Goal: Check status: Check status

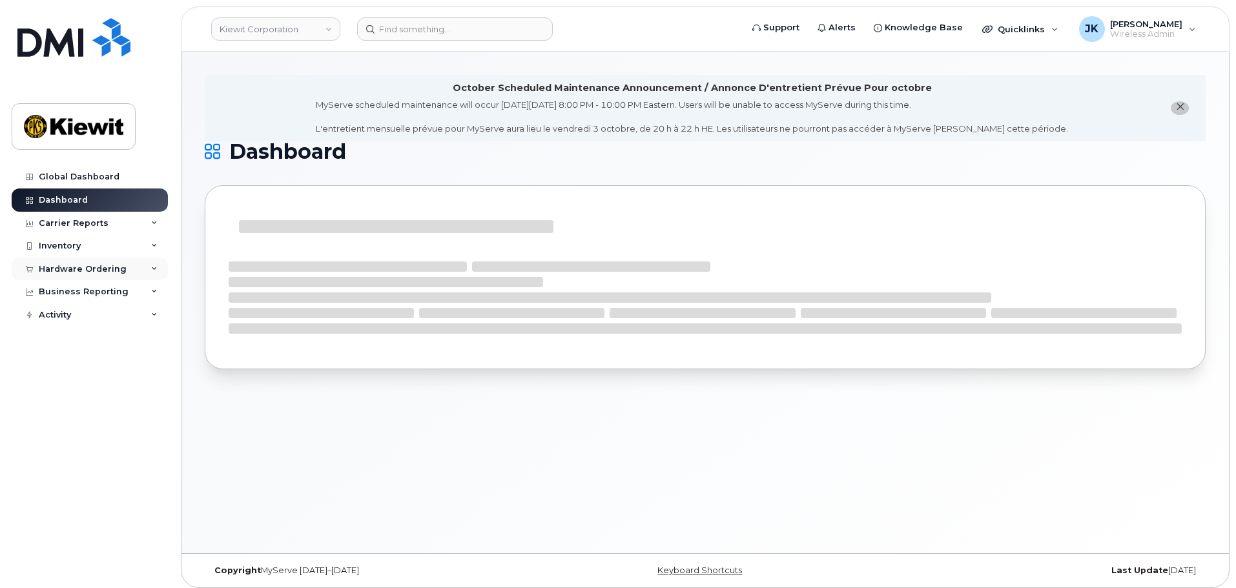
click at [80, 270] on div "Hardware Ordering" at bounding box center [83, 269] width 88 height 10
drag, startPoint x: 67, startPoint y: 318, endPoint x: 65, endPoint y: 311, distance: 7.2
click at [67, 317] on div "Orders" at bounding box center [61, 318] width 32 height 12
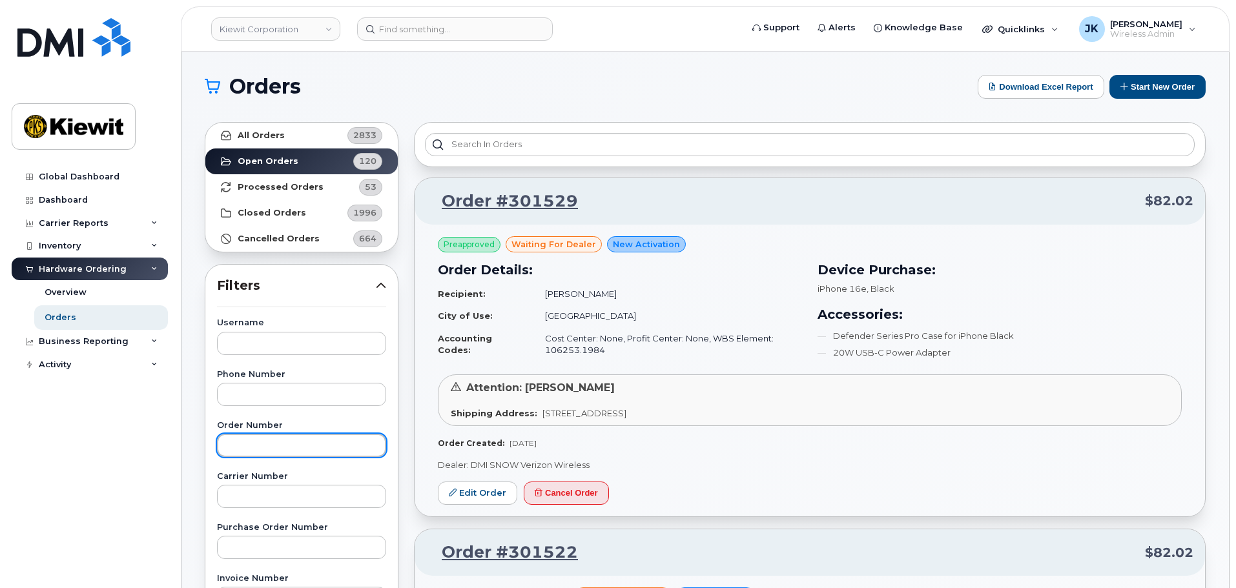
drag, startPoint x: 297, startPoint y: 445, endPoint x: 287, endPoint y: 442, distance: 10.2
click at [295, 443] on input "text" at bounding box center [301, 445] width 169 height 23
paste input "301530"
type input "301530"
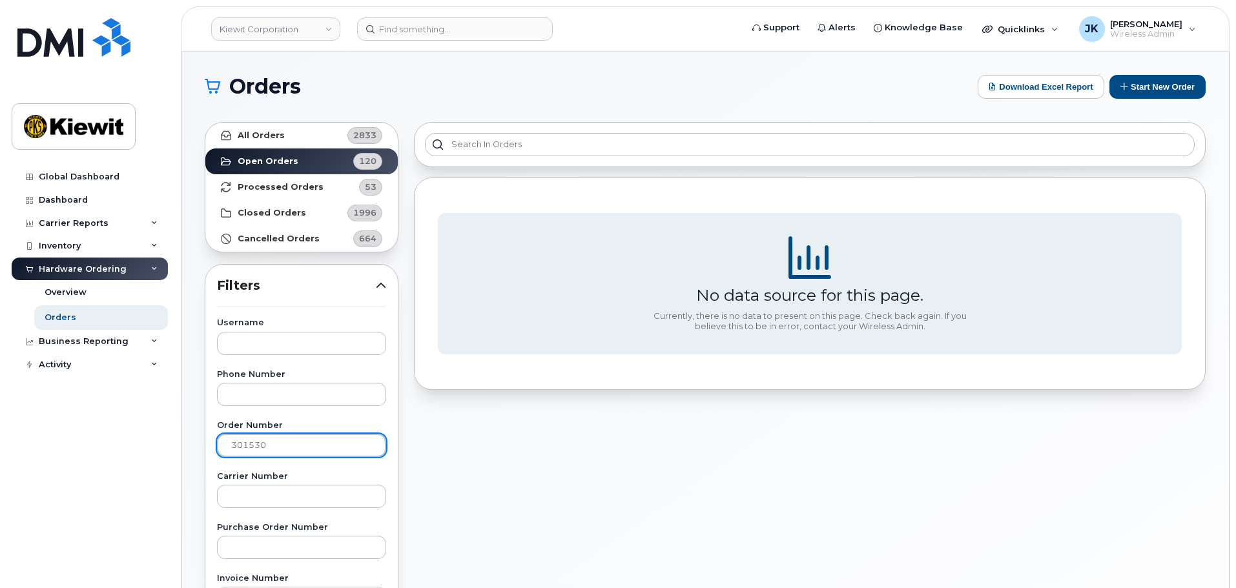
drag, startPoint x: 280, startPoint y: 450, endPoint x: 147, endPoint y: 448, distance: 133.1
click at [182, 448] on div "Kiewit Corporation Support Alerts Knowledge Base Quicklinks Suspend / Cancel De…" at bounding box center [706, 545] width 1048 height 986
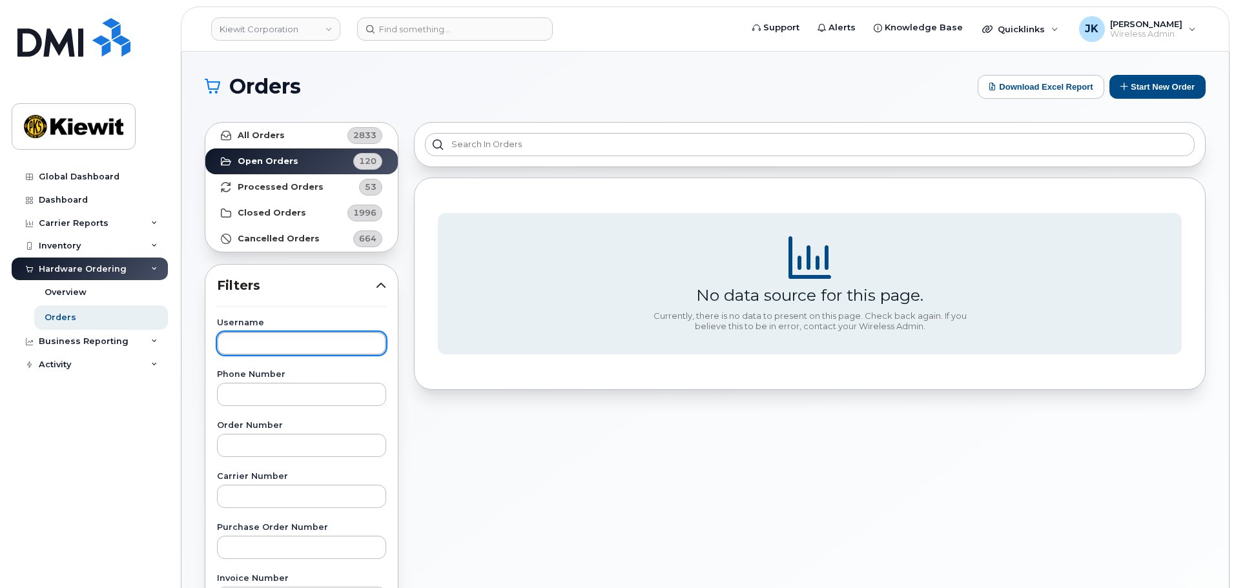
click at [265, 346] on input "text" at bounding box center [301, 343] width 169 height 23
type input "gurpreet"
drag, startPoint x: 267, startPoint y: 341, endPoint x: 110, endPoint y: 339, distance: 157.0
click at [182, 339] on div "Kiewit Corporation Support Alerts Knowledge Base Quicklinks Suspend / Cancel De…" at bounding box center [706, 545] width 1048 height 986
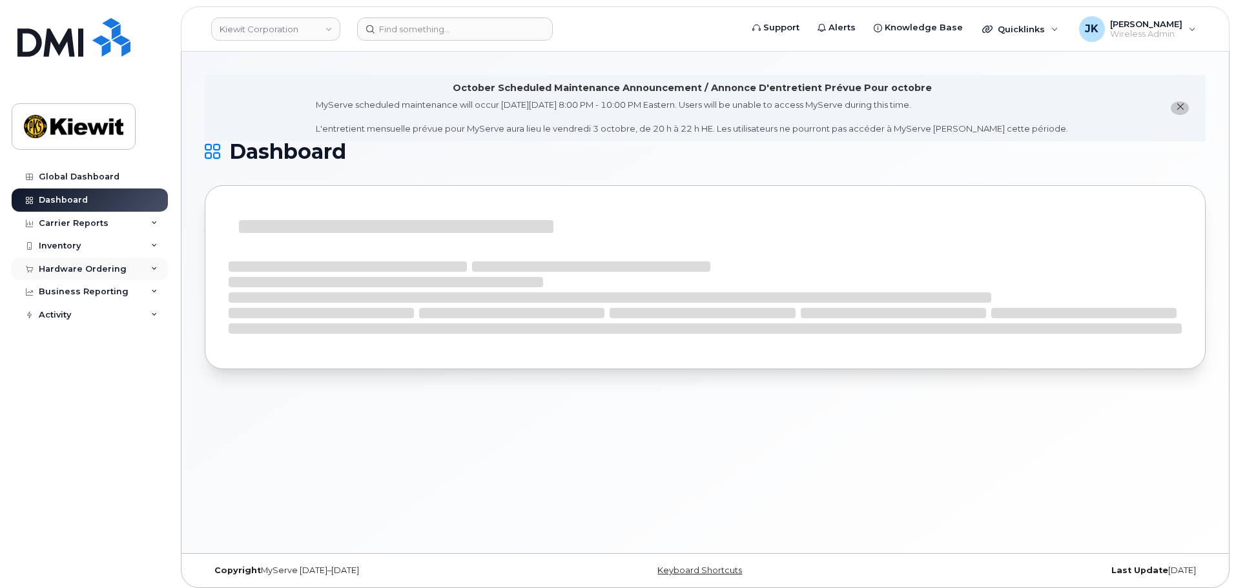
click at [101, 266] on div "Hardware Ordering" at bounding box center [83, 269] width 88 height 10
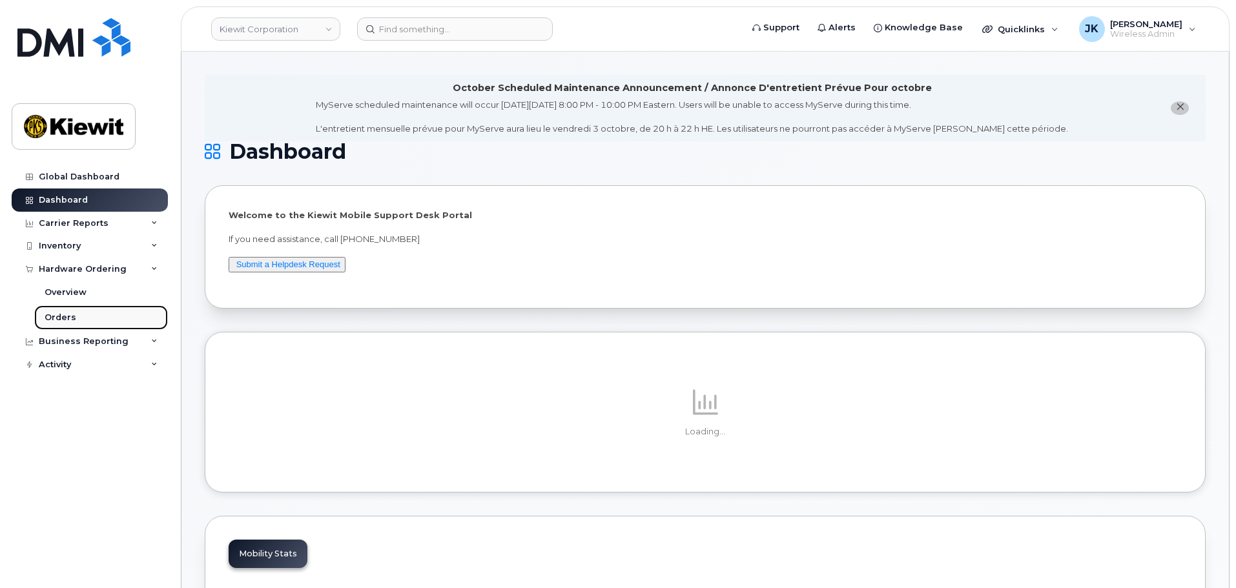
click at [119, 324] on link "Orders" at bounding box center [101, 318] width 134 height 25
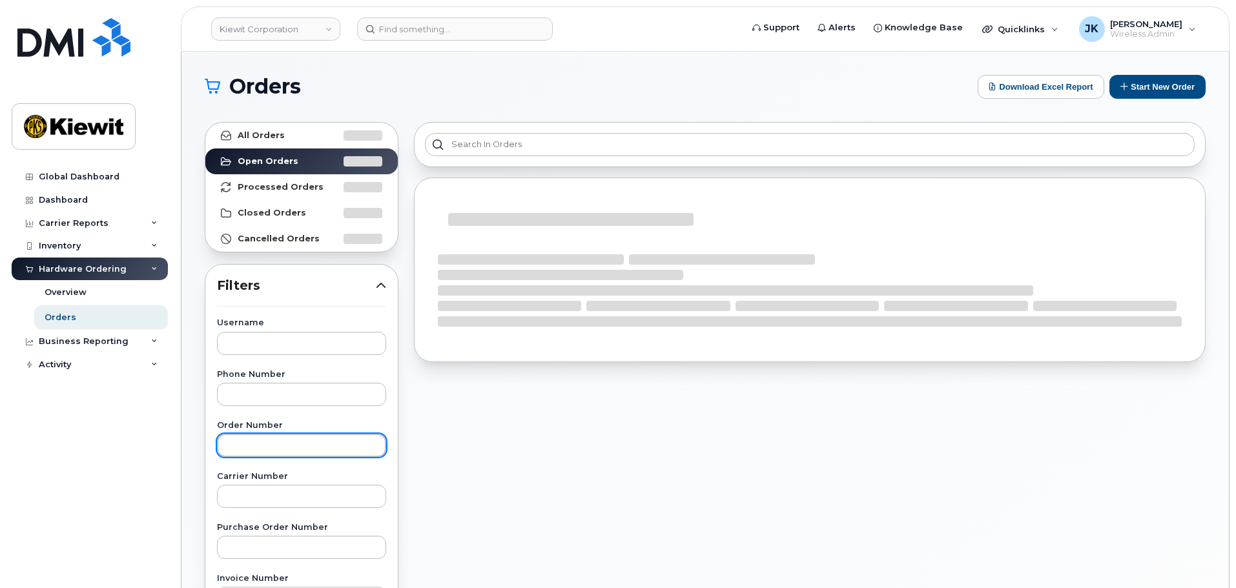
click at [276, 439] on input "text" at bounding box center [301, 445] width 169 height 23
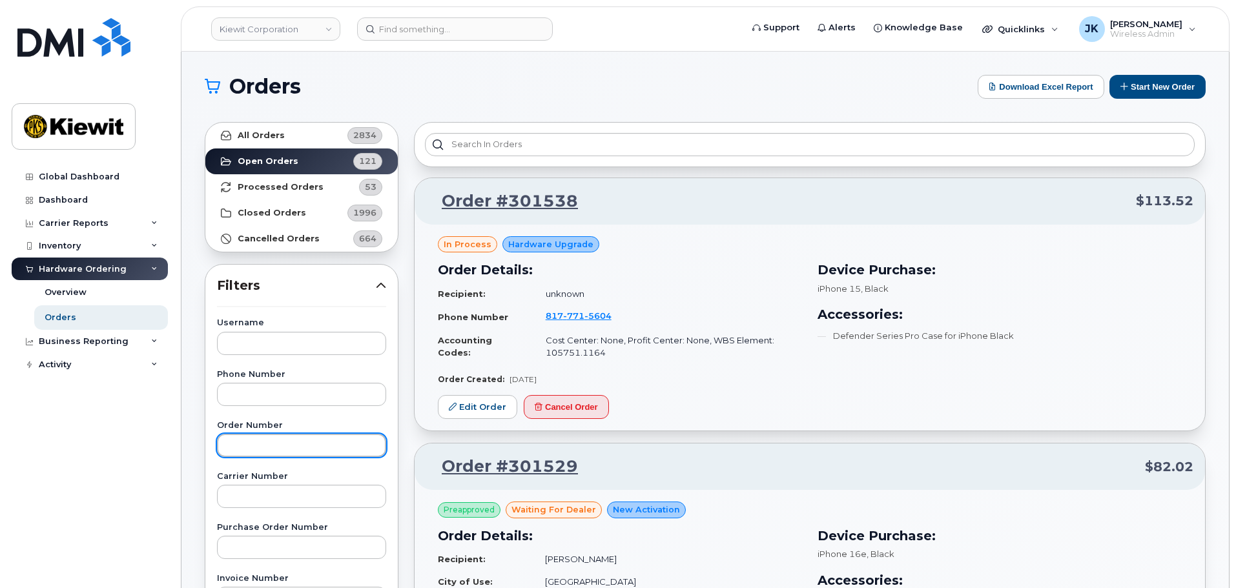
paste input "301530"
type input "301530"
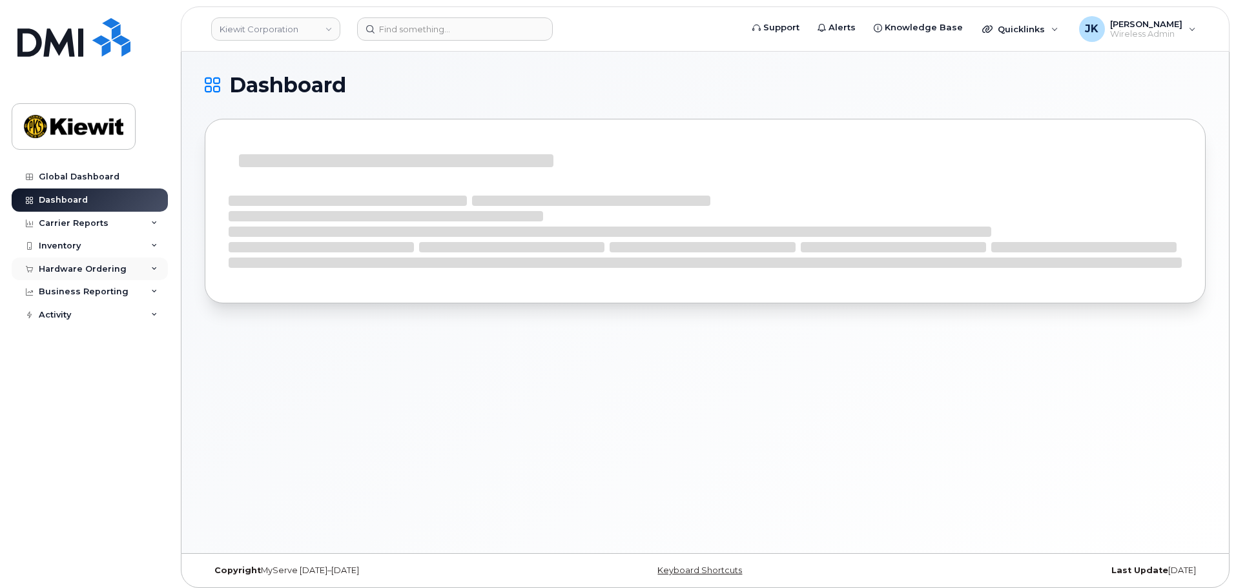
click at [111, 272] on div "Hardware Ordering" at bounding box center [83, 269] width 88 height 10
click at [94, 318] on link "Orders" at bounding box center [101, 318] width 134 height 25
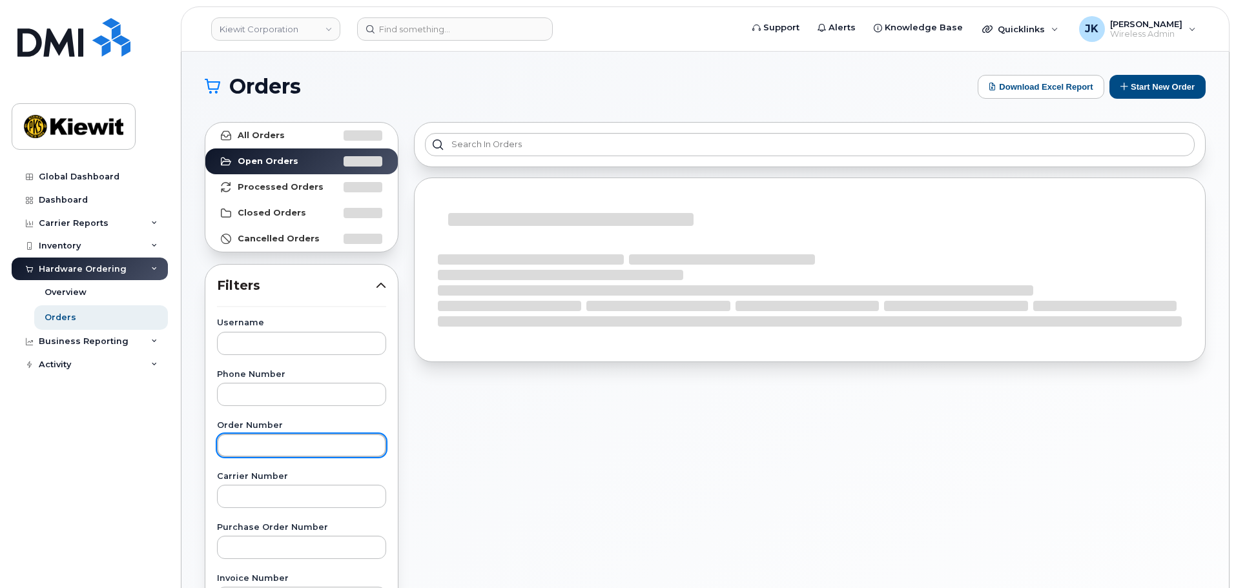
click at [300, 444] on input "text" at bounding box center [301, 445] width 169 height 23
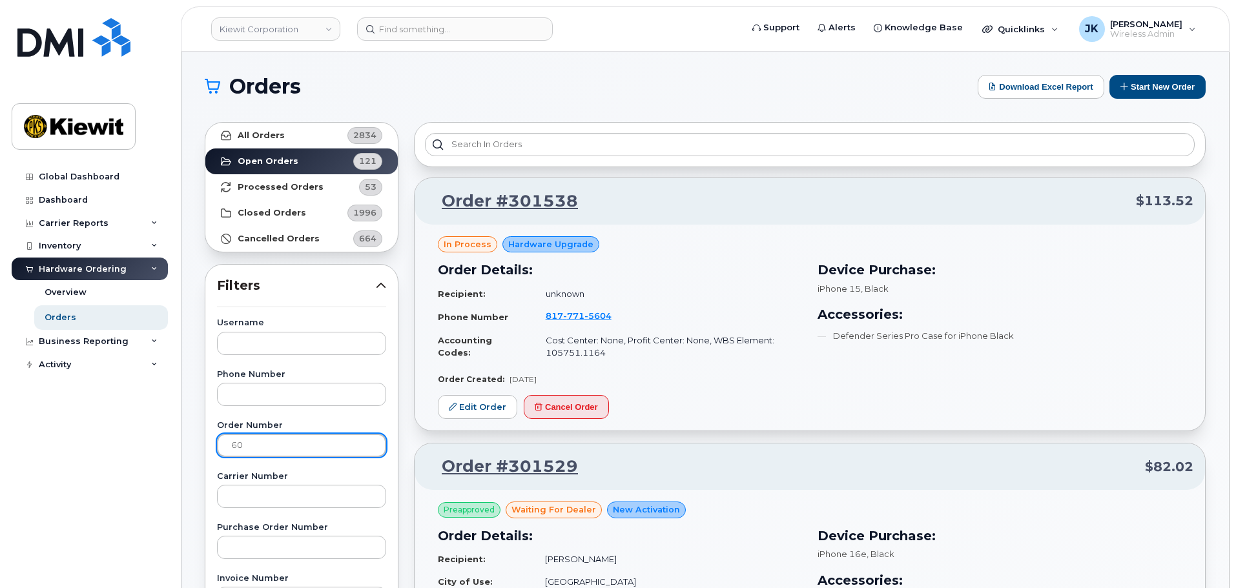
type input "6"
type input "3"
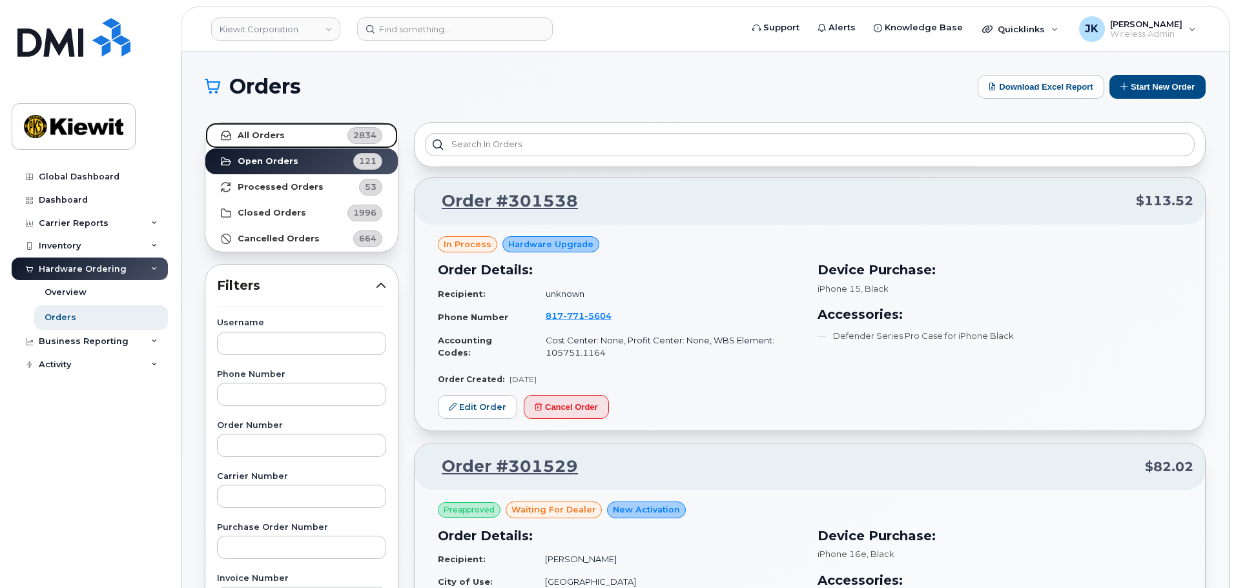
click at [296, 136] on link "All Orders 2834" at bounding box center [301, 136] width 192 height 26
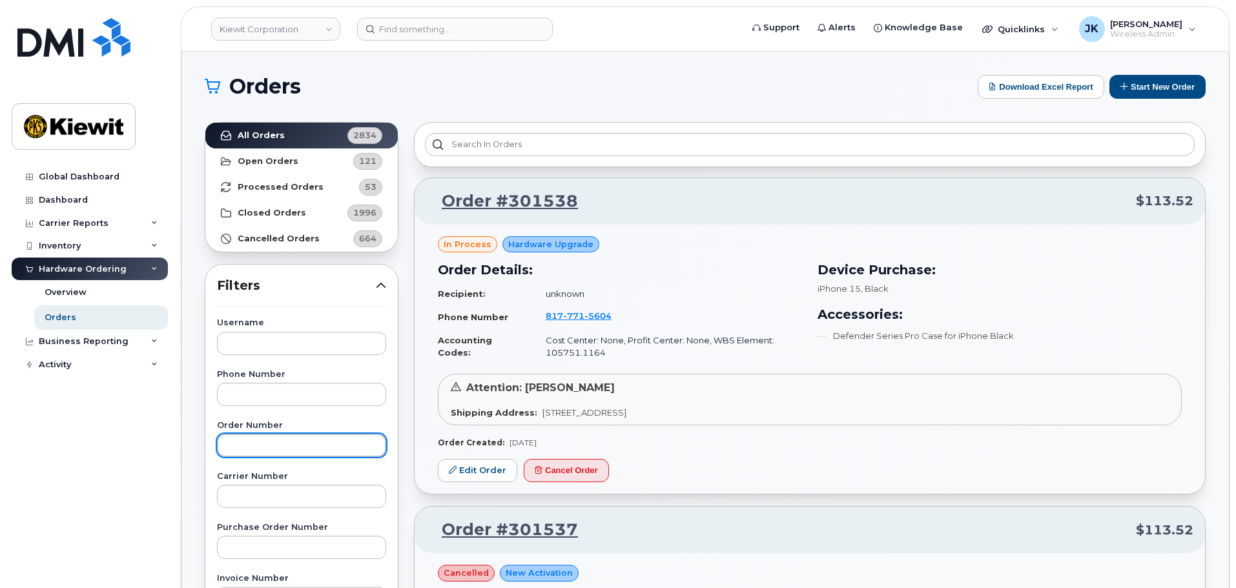
click at [264, 442] on input "text" at bounding box center [301, 445] width 169 height 23
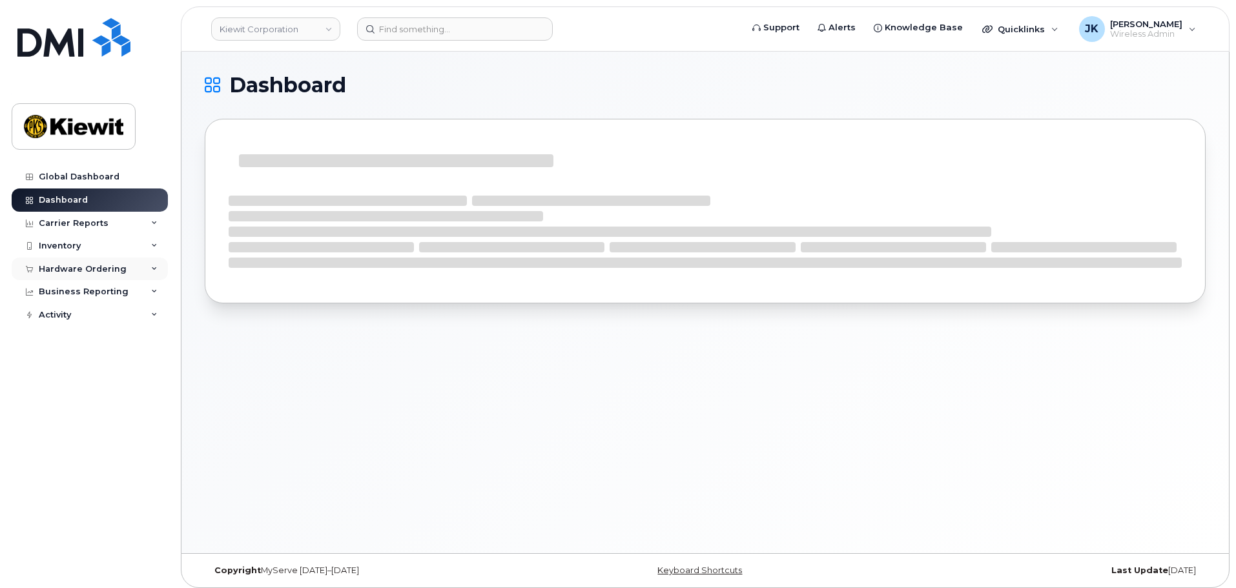
click at [107, 265] on div "Hardware Ordering" at bounding box center [83, 269] width 88 height 10
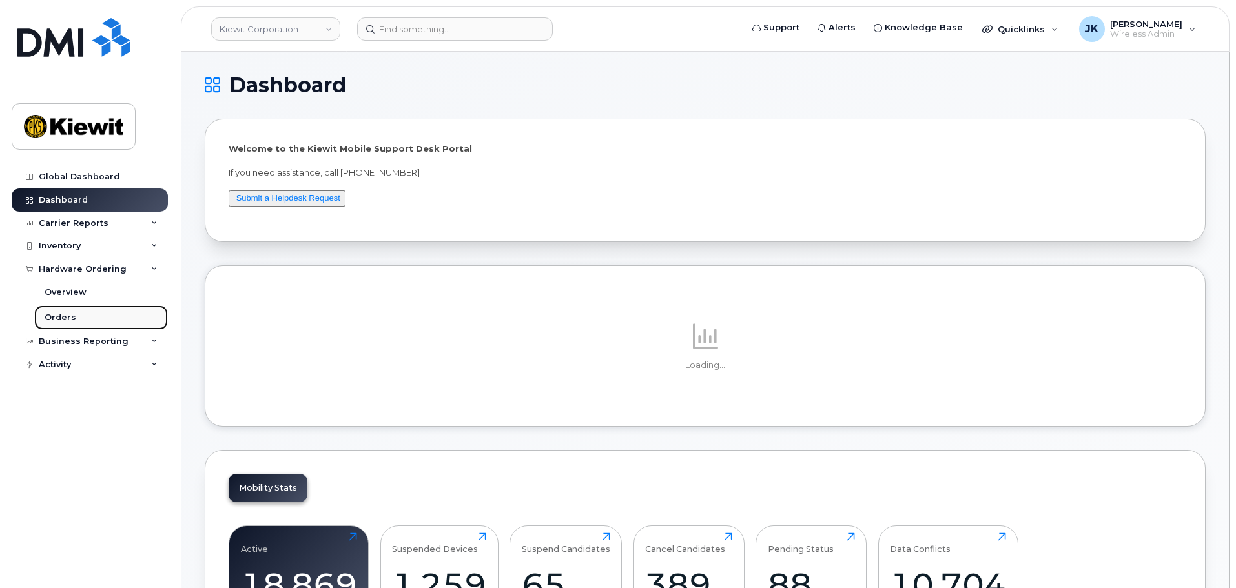
click at [95, 320] on link "Orders" at bounding box center [101, 318] width 134 height 25
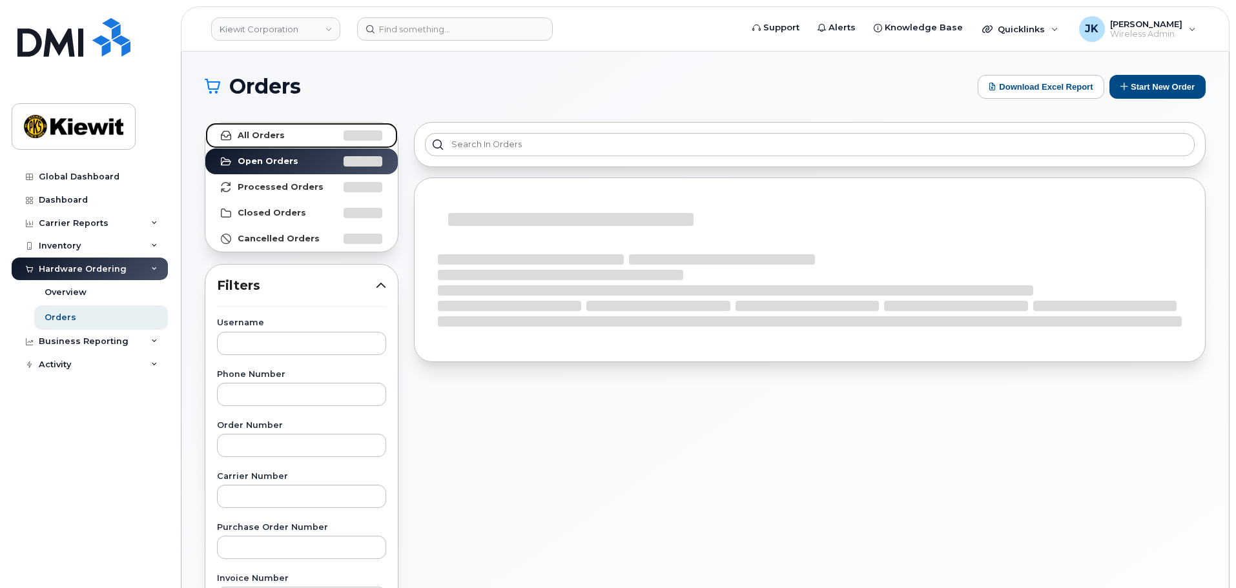
click at [279, 140] on strong "All Orders" at bounding box center [261, 135] width 47 height 10
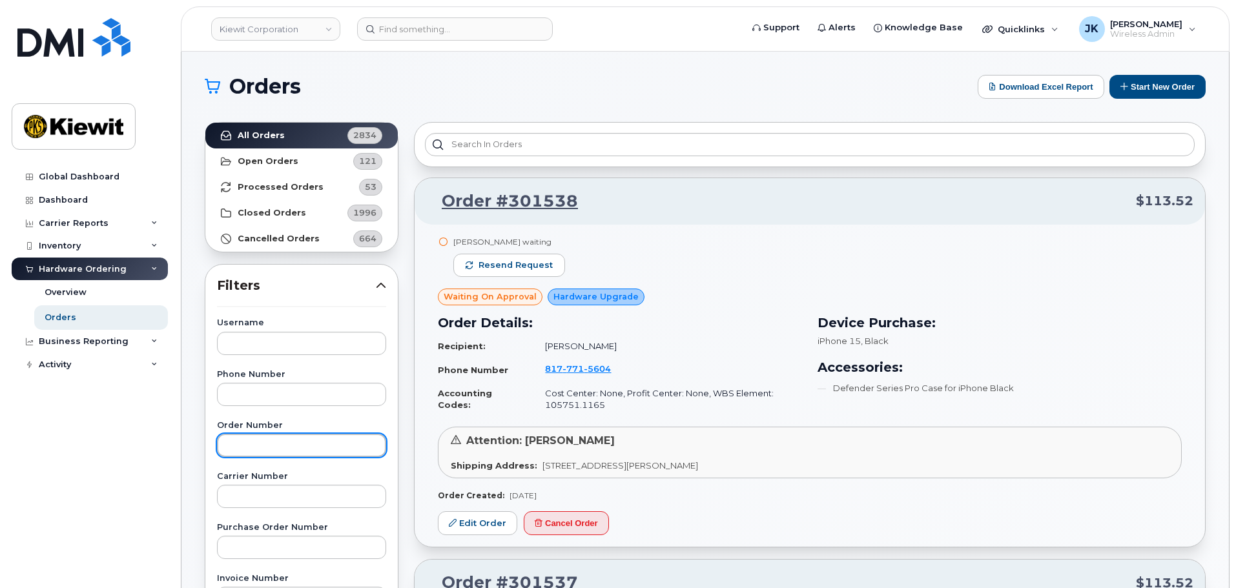
click at [300, 445] on input "text" at bounding box center [301, 445] width 169 height 23
type input "301503"
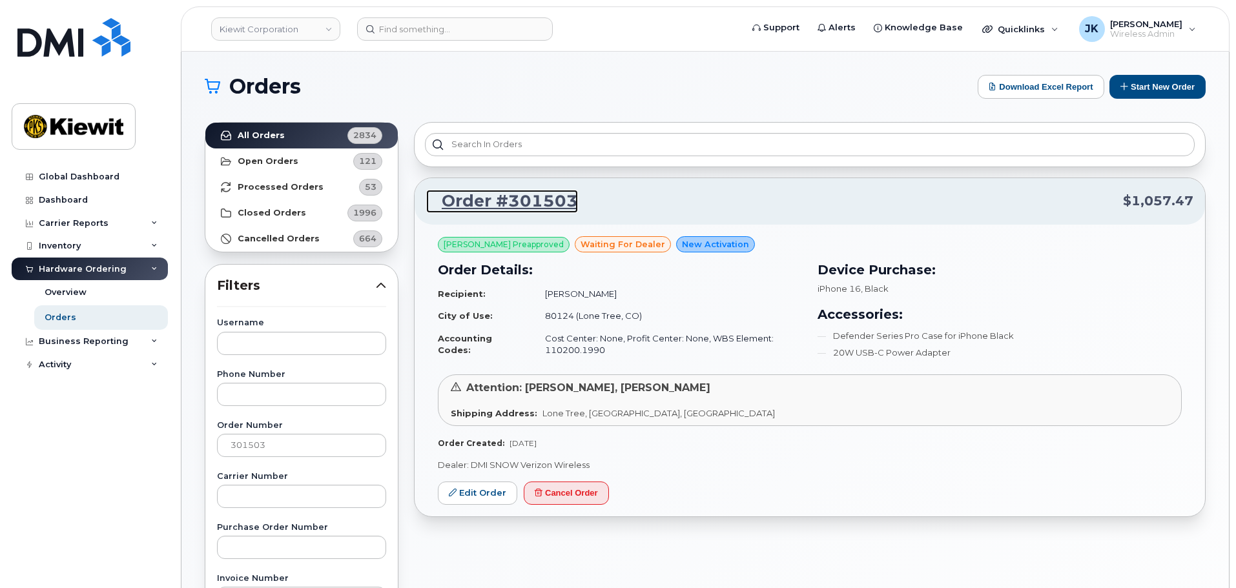
click at [495, 207] on link "Order #301503" at bounding box center [502, 201] width 152 height 23
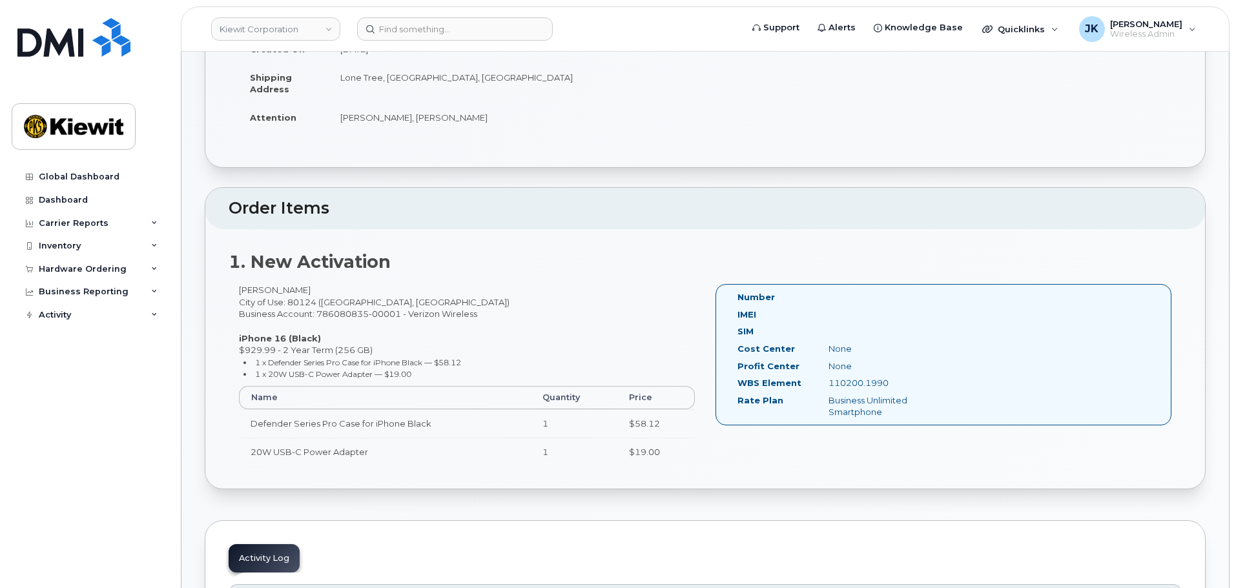
scroll to position [258, 0]
